Goal: Information Seeking & Learning: Learn about a topic

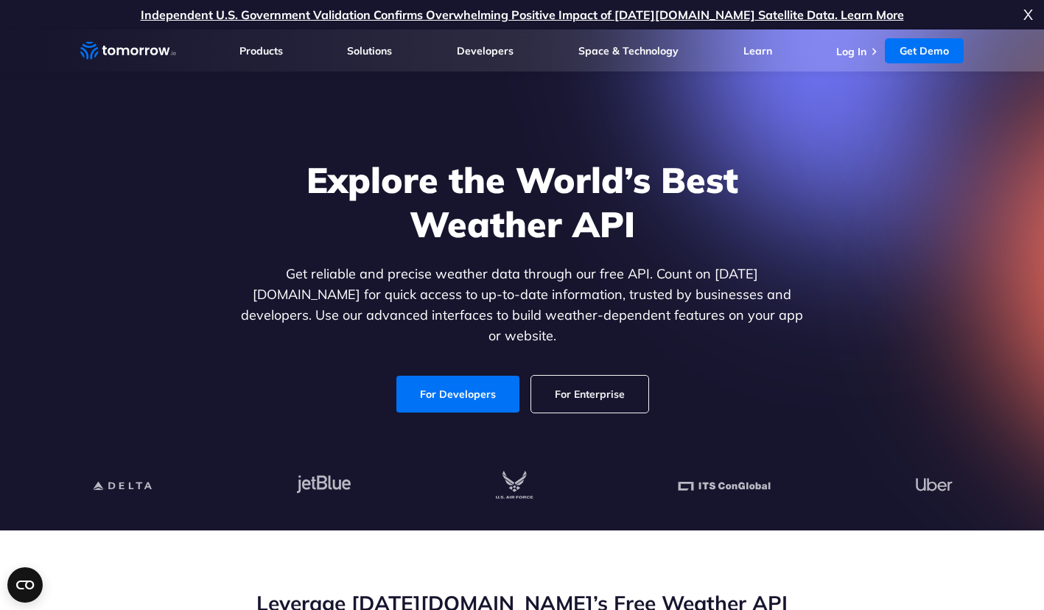
click at [484, 388] on link "For Developers" at bounding box center [457, 394] width 123 height 37
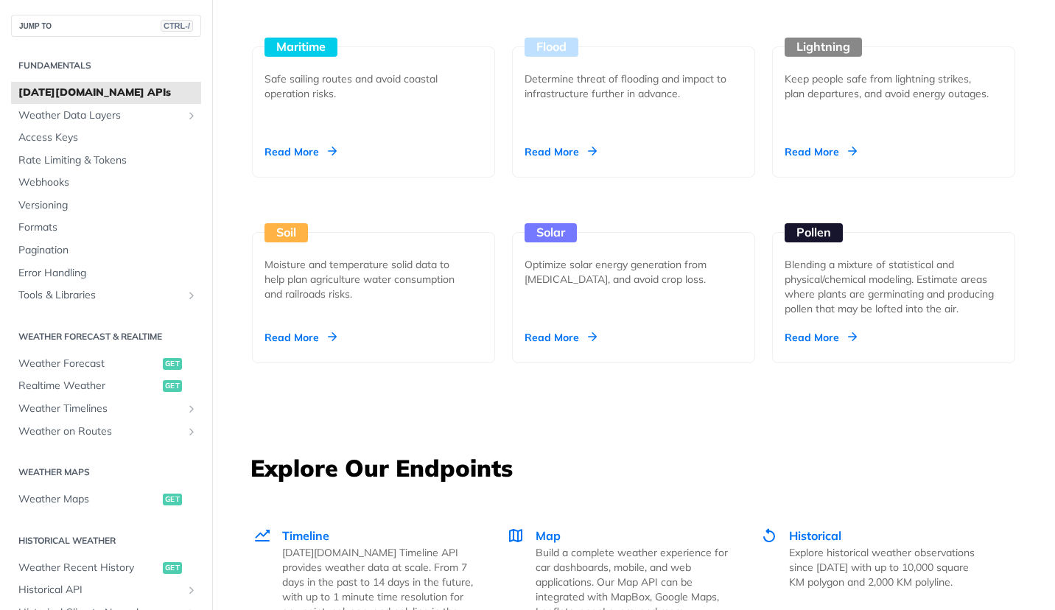
scroll to position [1602, 0]
click at [813, 346] on div "Pollen Blending a mixture of statistical and physical/chemical modeling. Estima…" at bounding box center [893, 296] width 243 height 131
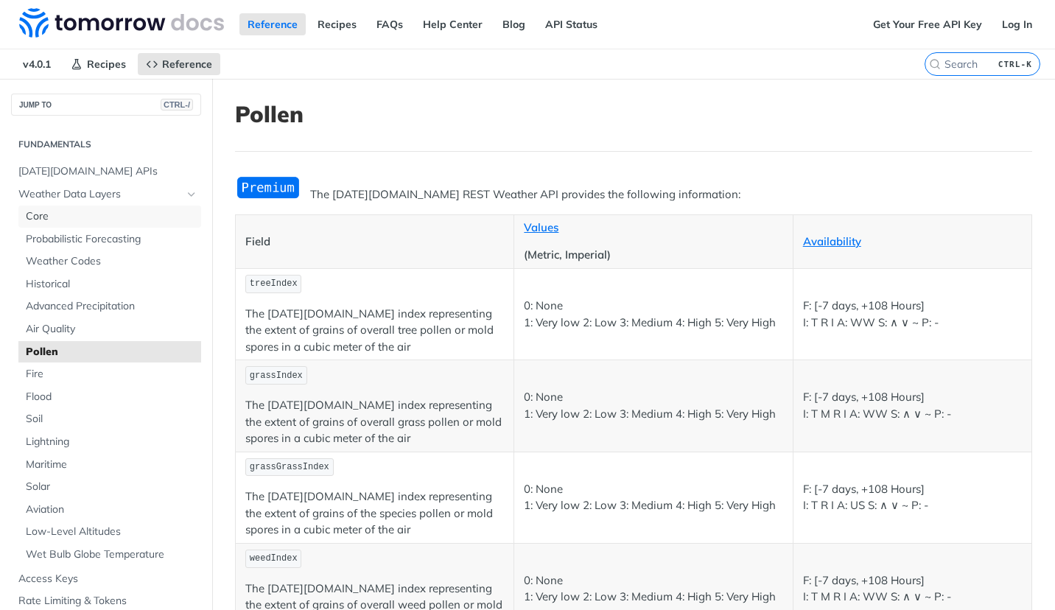
click at [44, 223] on span "Core" at bounding box center [112, 216] width 172 height 15
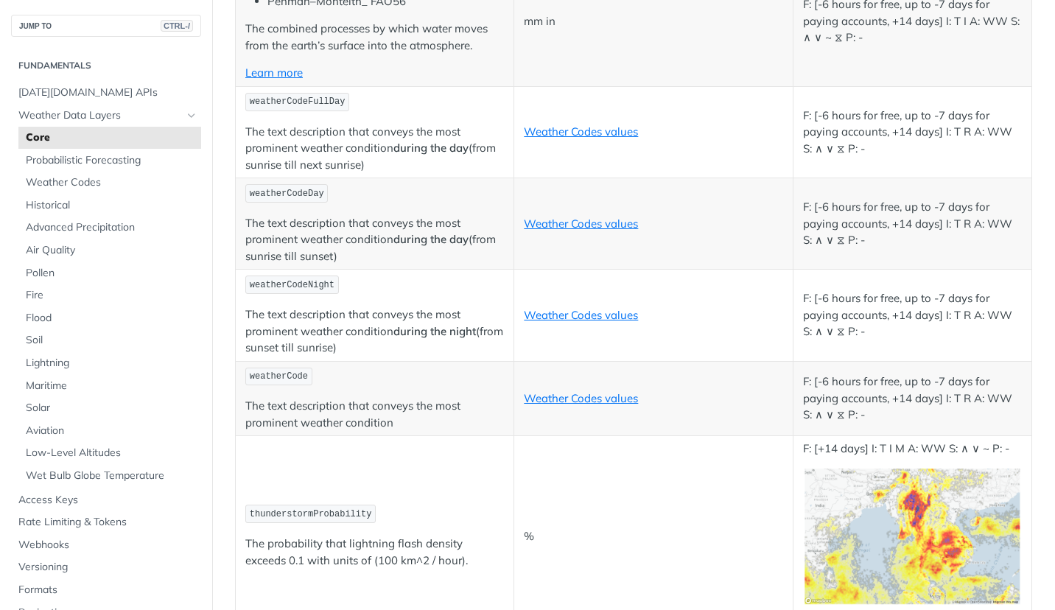
scroll to position [5169, 0]
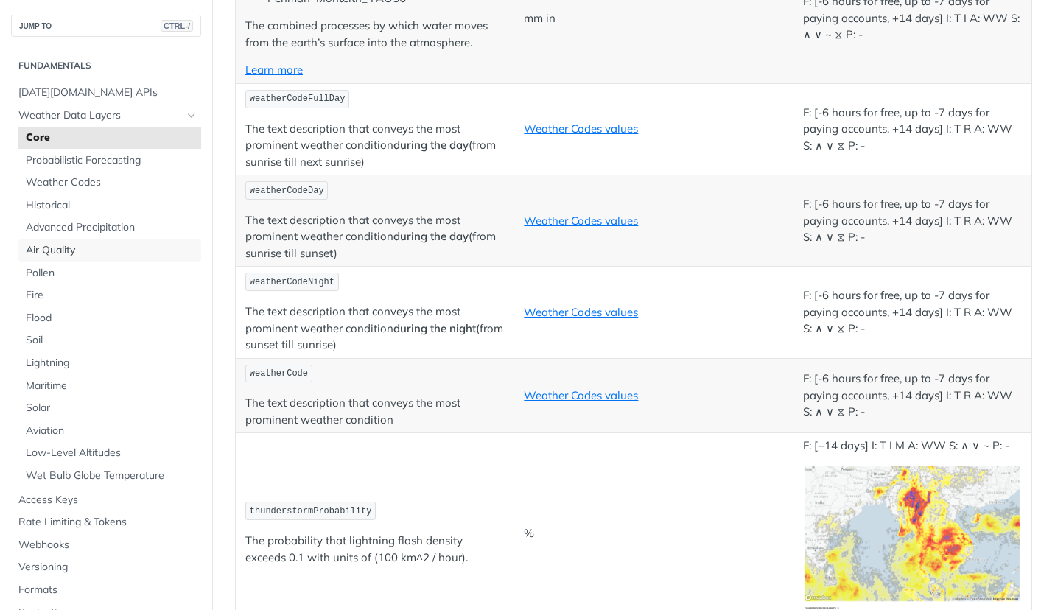
click at [71, 254] on span "Air Quality" at bounding box center [112, 250] width 172 height 15
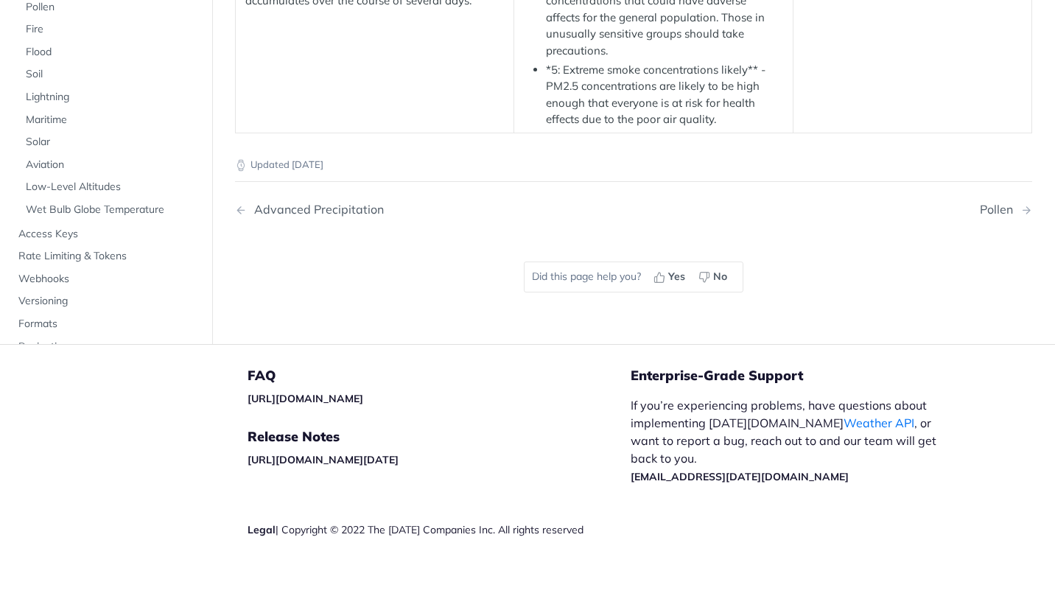
scroll to position [2866, 0]
click at [50, 14] on span "Pollen" at bounding box center [112, 6] width 172 height 15
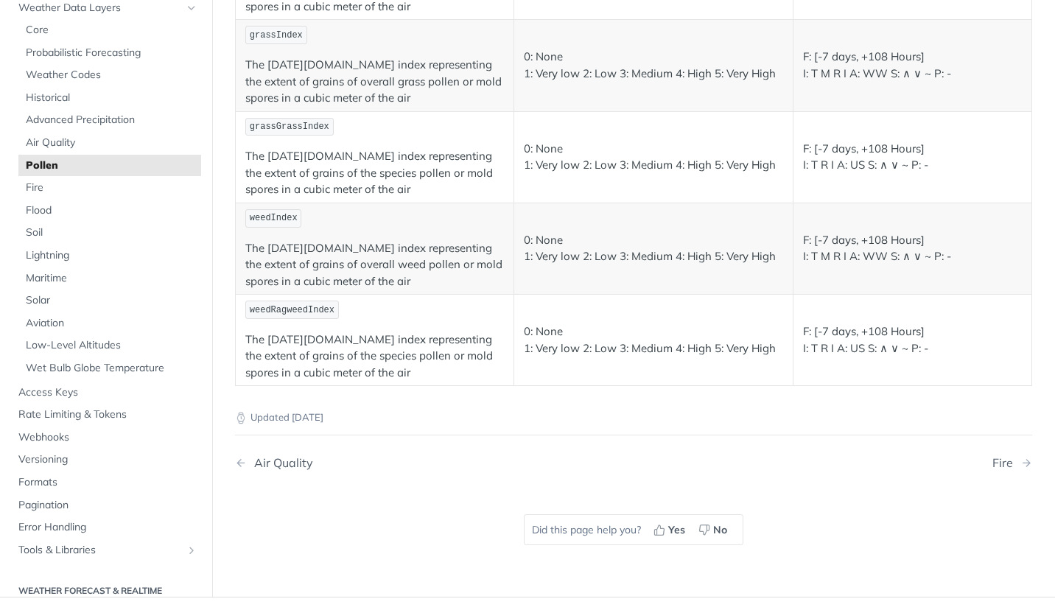
scroll to position [92, 0]
click at [78, 129] on span "Advanced Precipitation" at bounding box center [112, 123] width 172 height 15
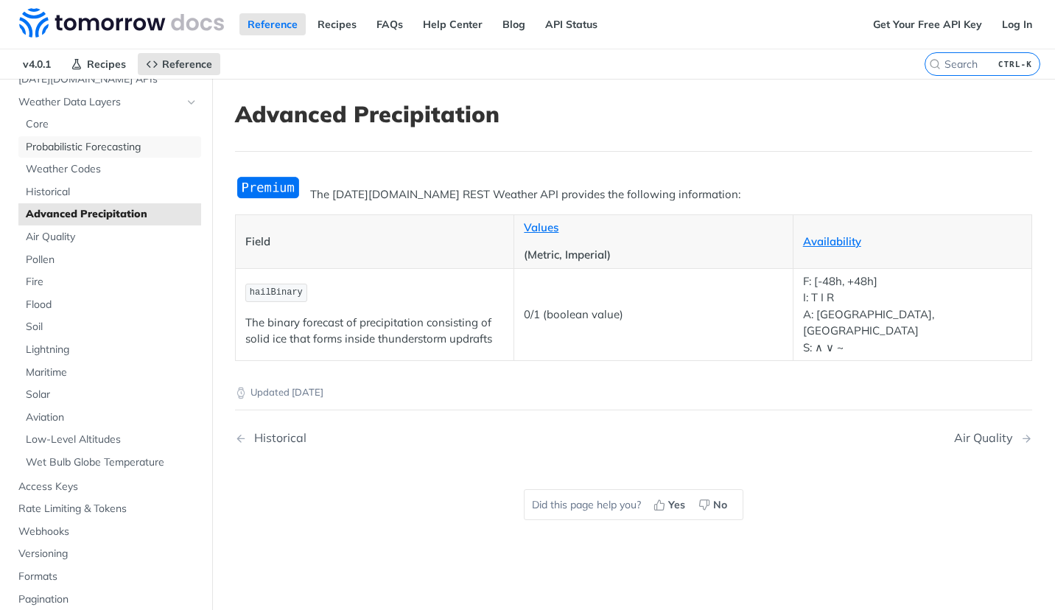
click at [96, 147] on span "Probabilistic Forecasting" at bounding box center [112, 147] width 172 height 15
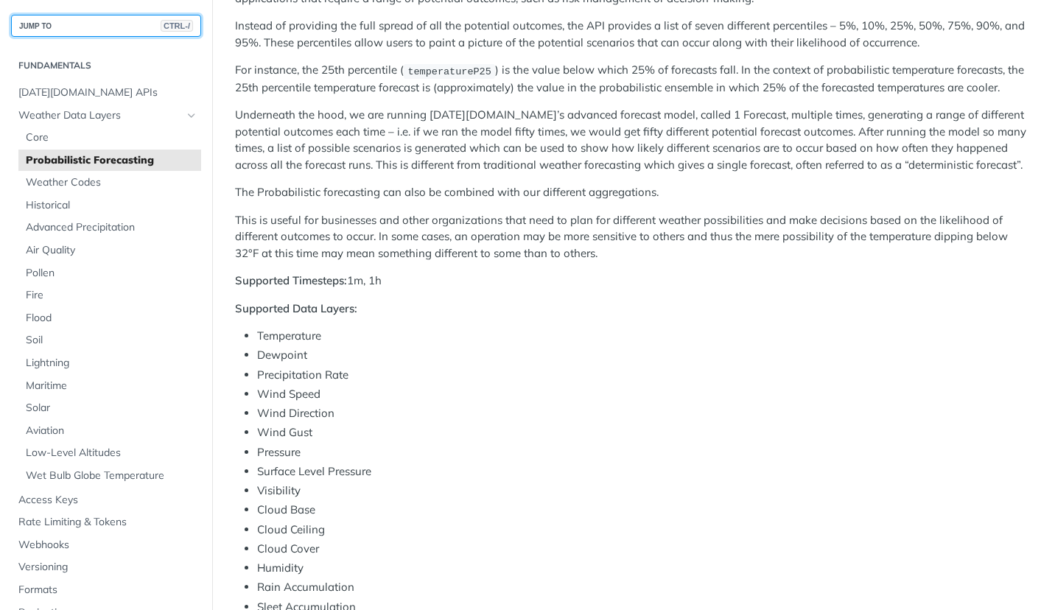
click at [80, 29] on button "JUMP TO CTRL-/" at bounding box center [106, 26] width 190 height 22
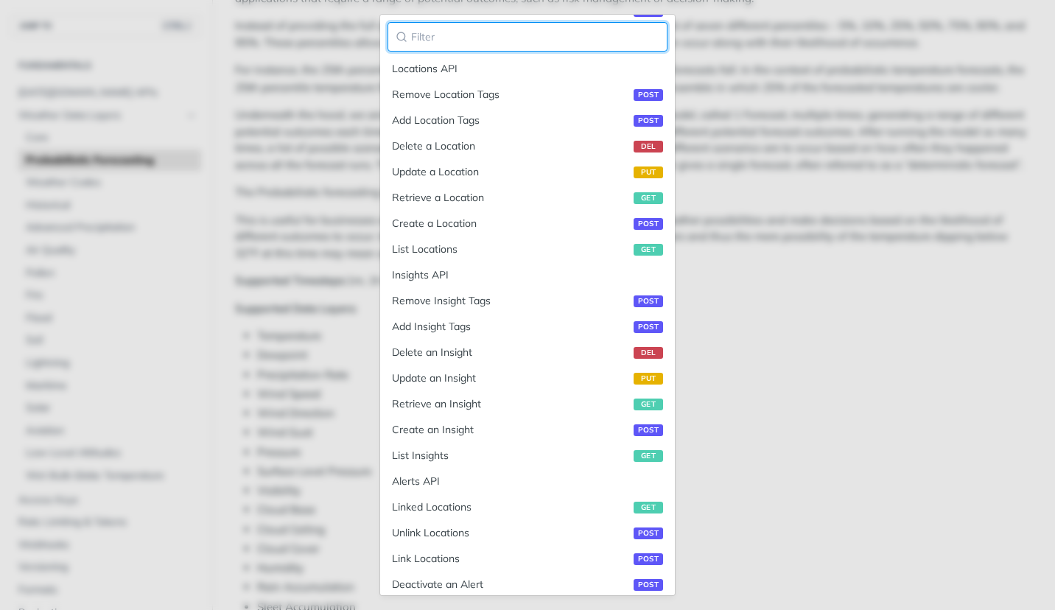
scroll to position [1159, 0]
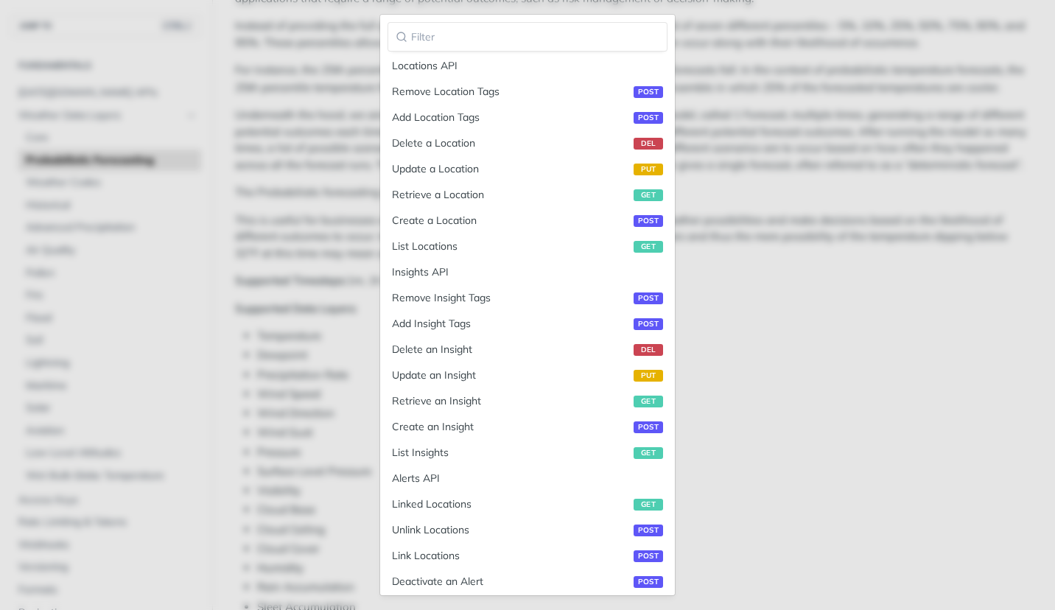
click at [756, 423] on main "JUMP TO CTRL-/ Fundamentals Tomorrow.io APIs Weather Data Layers Core Probabili…" at bounding box center [527, 452] width 1055 height 1239
